Goal: Obtain resource: Obtain resource

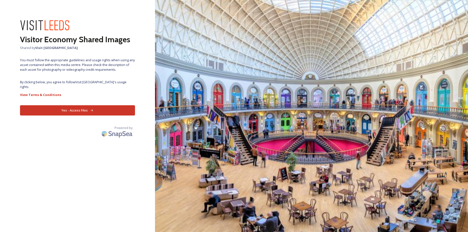
click at [91, 109] on icon at bounding box center [91, 110] width 3 height 3
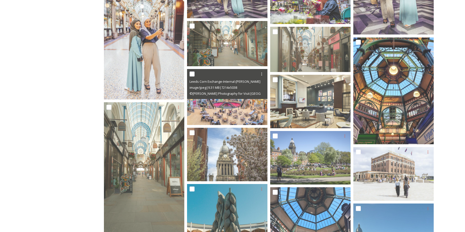
scroll to position [186, 0]
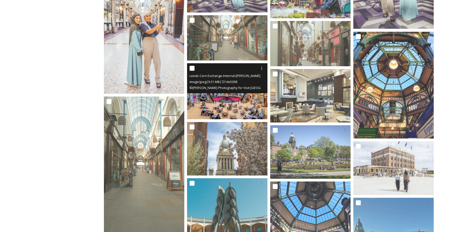
click at [191, 67] on input "checkbox" at bounding box center [191, 68] width 5 height 5
checkbox input "true"
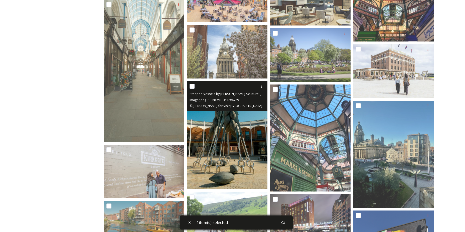
scroll to position [287, 0]
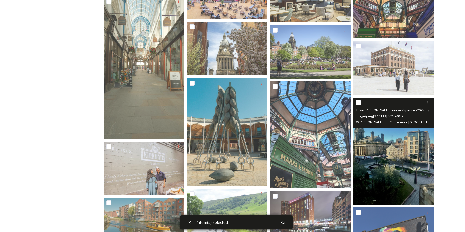
click at [359, 103] on input "checkbox" at bounding box center [358, 102] width 5 height 5
checkbox input "true"
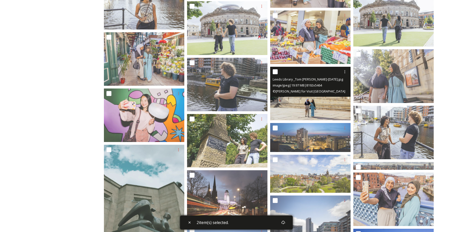
scroll to position [912, 0]
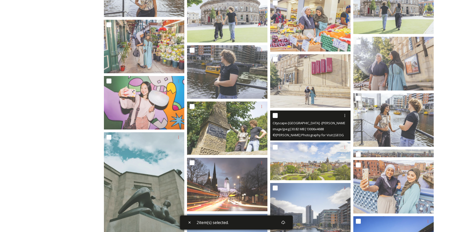
click at [277, 116] on input "checkbox" at bounding box center [275, 115] width 5 height 5
checkbox input "true"
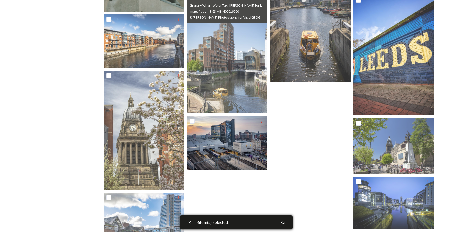
scroll to position [1137, 0]
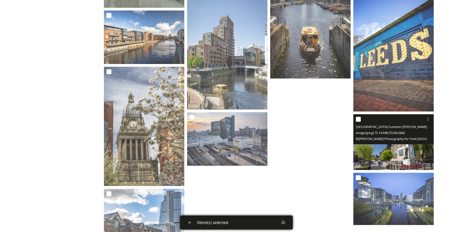
click at [359, 121] on input "checkbox" at bounding box center [358, 119] width 5 height 5
checkbox input "true"
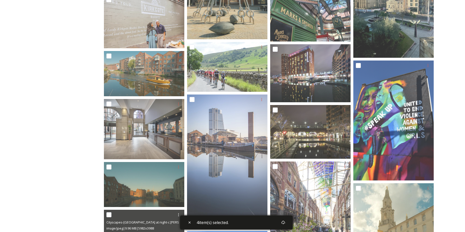
scroll to position [415, 0]
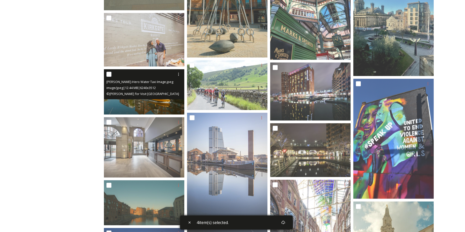
click at [142, 102] on img at bounding box center [144, 91] width 80 height 45
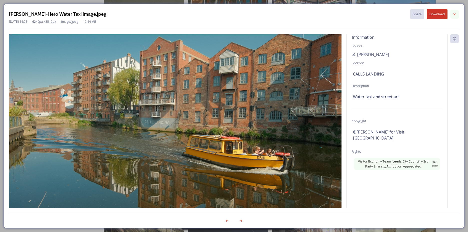
click at [454, 14] on icon at bounding box center [455, 14] width 4 height 4
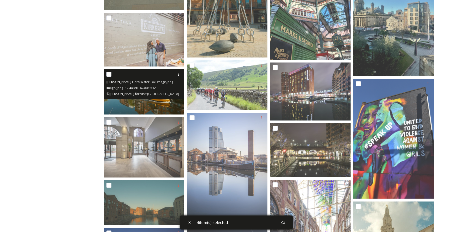
click at [108, 75] on input "checkbox" at bounding box center [108, 74] width 5 height 5
checkbox input "true"
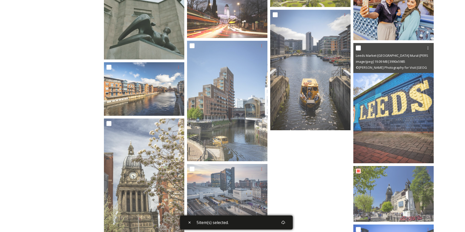
scroll to position [1091, 0]
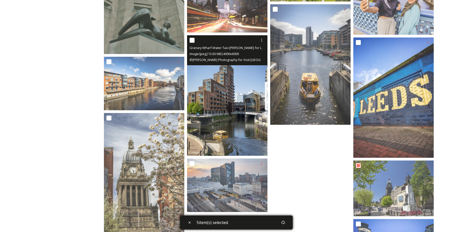
click at [191, 41] on input "checkbox" at bounding box center [191, 40] width 5 height 5
checkbox input "true"
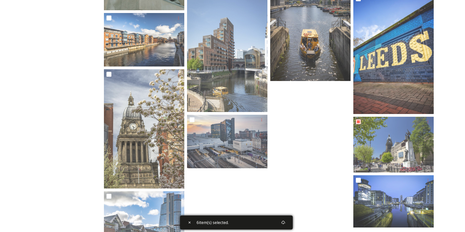
scroll to position [1141, 0]
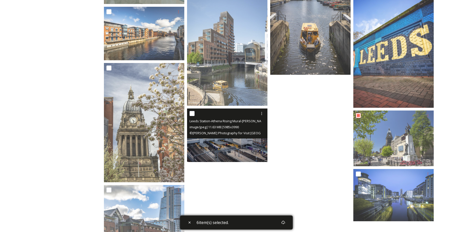
click at [191, 113] on input "checkbox" at bounding box center [191, 113] width 5 height 5
checkbox input "true"
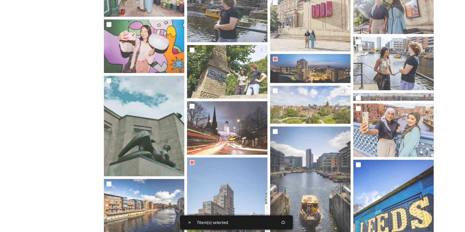
scroll to position [916, 0]
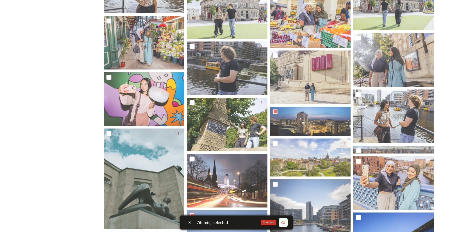
click at [283, 221] on icon at bounding box center [283, 223] width 4 height 4
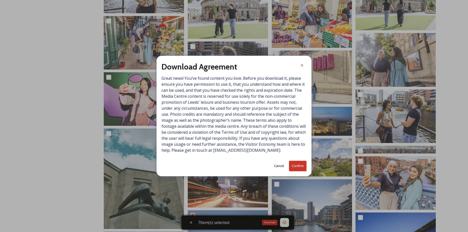
click at [299, 166] on button "Confirm" at bounding box center [298, 166] width 18 height 10
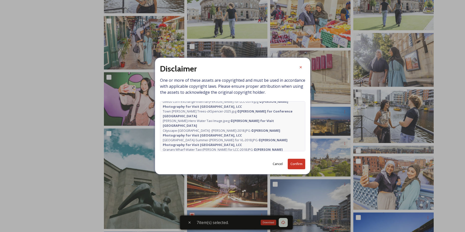
scroll to position [13, 0]
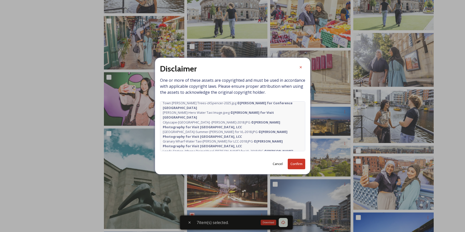
click at [301, 165] on button "Confirm" at bounding box center [297, 164] width 18 height 10
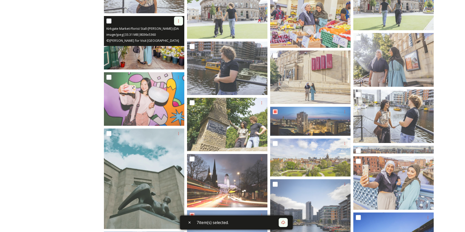
click at [177, 22] on icon at bounding box center [178, 21] width 4 height 4
click at [173, 31] on span "View File" at bounding box center [171, 32] width 13 height 5
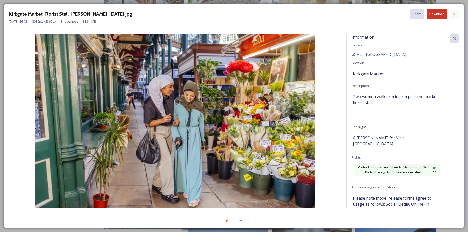
click at [456, 14] on icon at bounding box center [455, 14] width 4 height 4
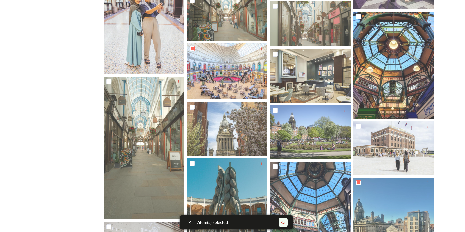
scroll to position [140, 0]
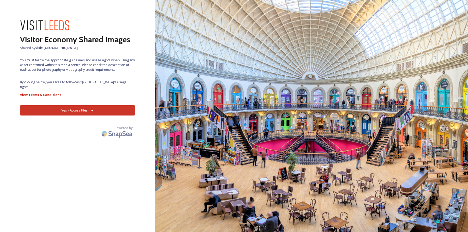
click at [41, 106] on button "Yes - Access Files" at bounding box center [77, 110] width 115 height 10
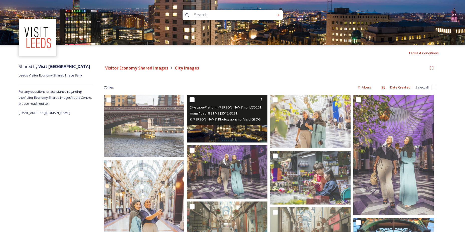
click at [193, 100] on input "checkbox" at bounding box center [191, 99] width 5 height 5
checkbox input "true"
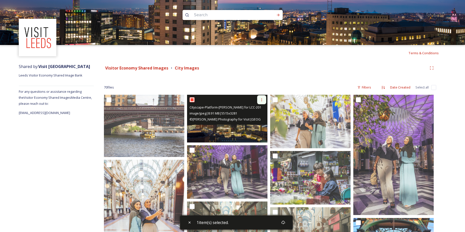
click at [263, 98] on icon at bounding box center [261, 100] width 4 height 4
click at [258, 111] on span "View File" at bounding box center [254, 110] width 13 height 5
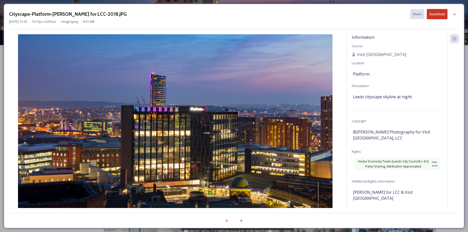
drag, startPoint x: 419, startPoint y: 14, endPoint x: 335, endPoint y: 22, distance: 84.2
click at [335, 22] on div "Dec 10 2024 15:35 5515 px x 3281 px image/jpeg 8.91 MB" at bounding box center [234, 21] width 450 height 5
click at [35, 13] on h3 "Cityscape-Platform-[PERSON_NAME] for LCC-2018.JPG" at bounding box center [68, 14] width 118 height 7
click at [454, 39] on icon at bounding box center [455, 39] width 4 height 4
click at [241, 219] on icon at bounding box center [241, 221] width 4 height 4
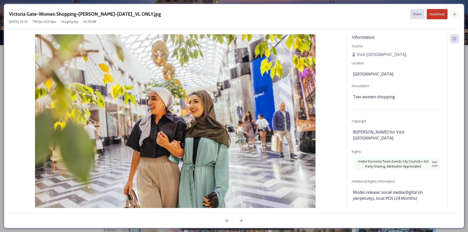
click at [456, 14] on icon at bounding box center [455, 14] width 4 height 4
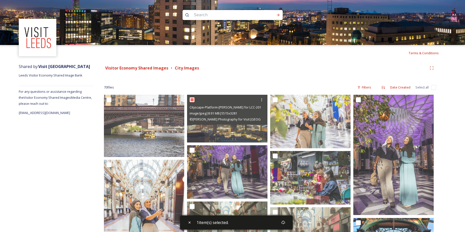
click at [453, 15] on img at bounding box center [232, 22] width 465 height 45
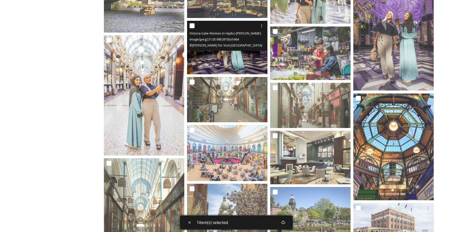
scroll to position [125, 0]
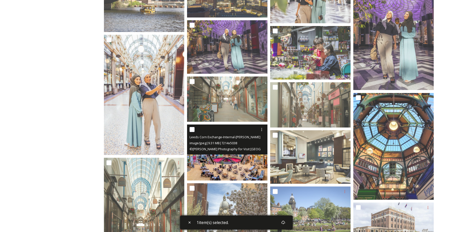
click at [191, 132] on input "checkbox" at bounding box center [191, 129] width 5 height 5
checkbox input "true"
click at [261, 128] on icon at bounding box center [261, 130] width 4 height 4
click at [260, 142] on span "View File" at bounding box center [254, 140] width 13 height 5
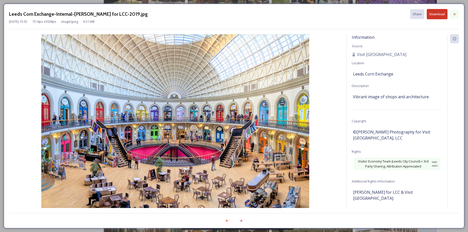
click at [453, 14] on icon at bounding box center [455, 14] width 4 height 4
